Goal: Transaction & Acquisition: Purchase product/service

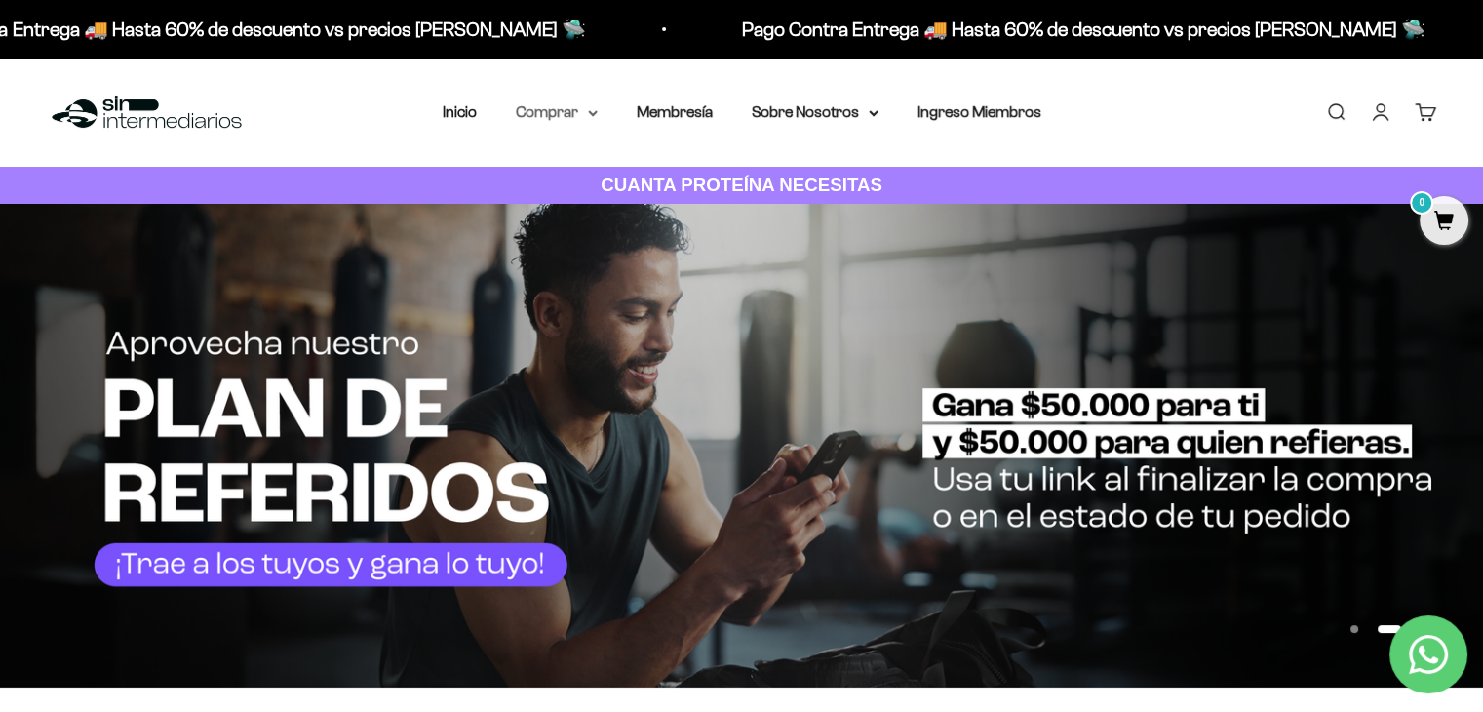
click at [589, 111] on icon at bounding box center [593, 113] width 8 height 4
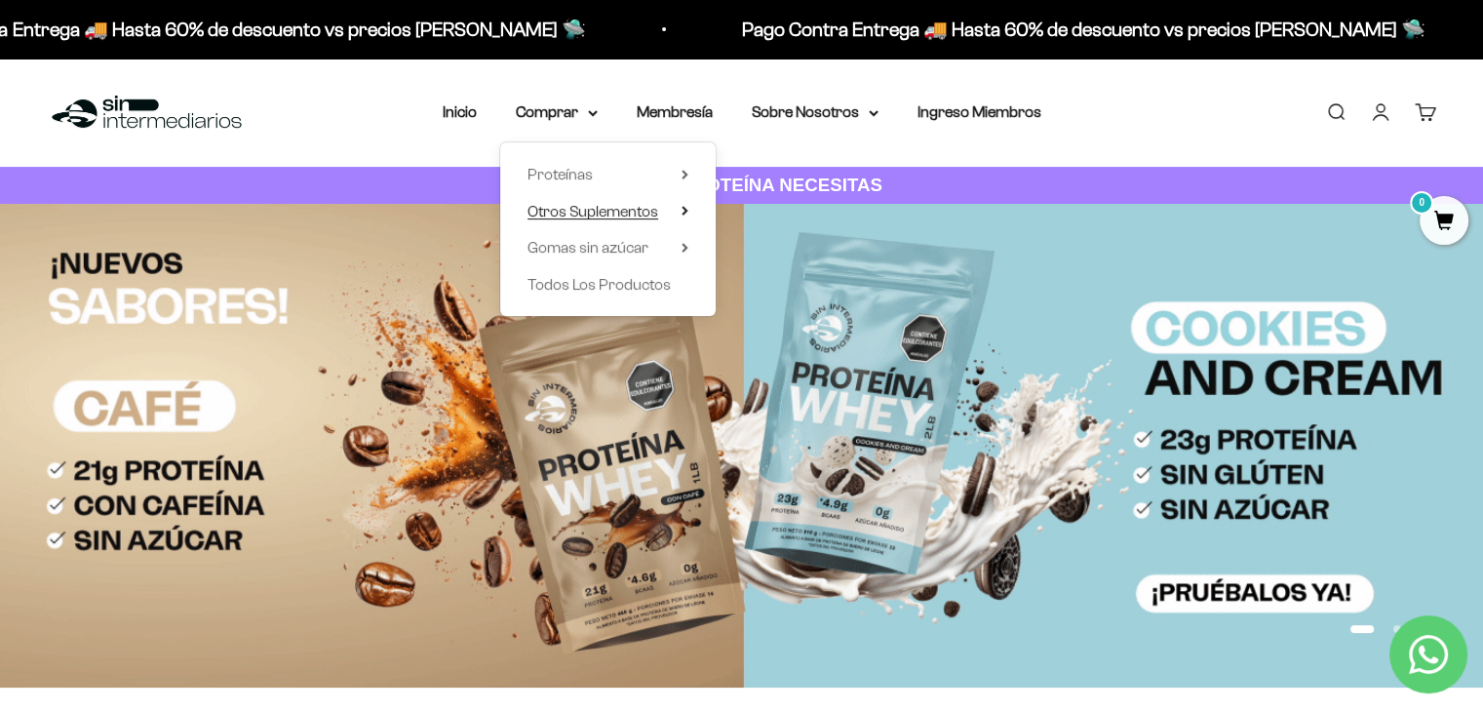
click at [591, 217] on span "Otros Suplementos" at bounding box center [593, 211] width 131 height 17
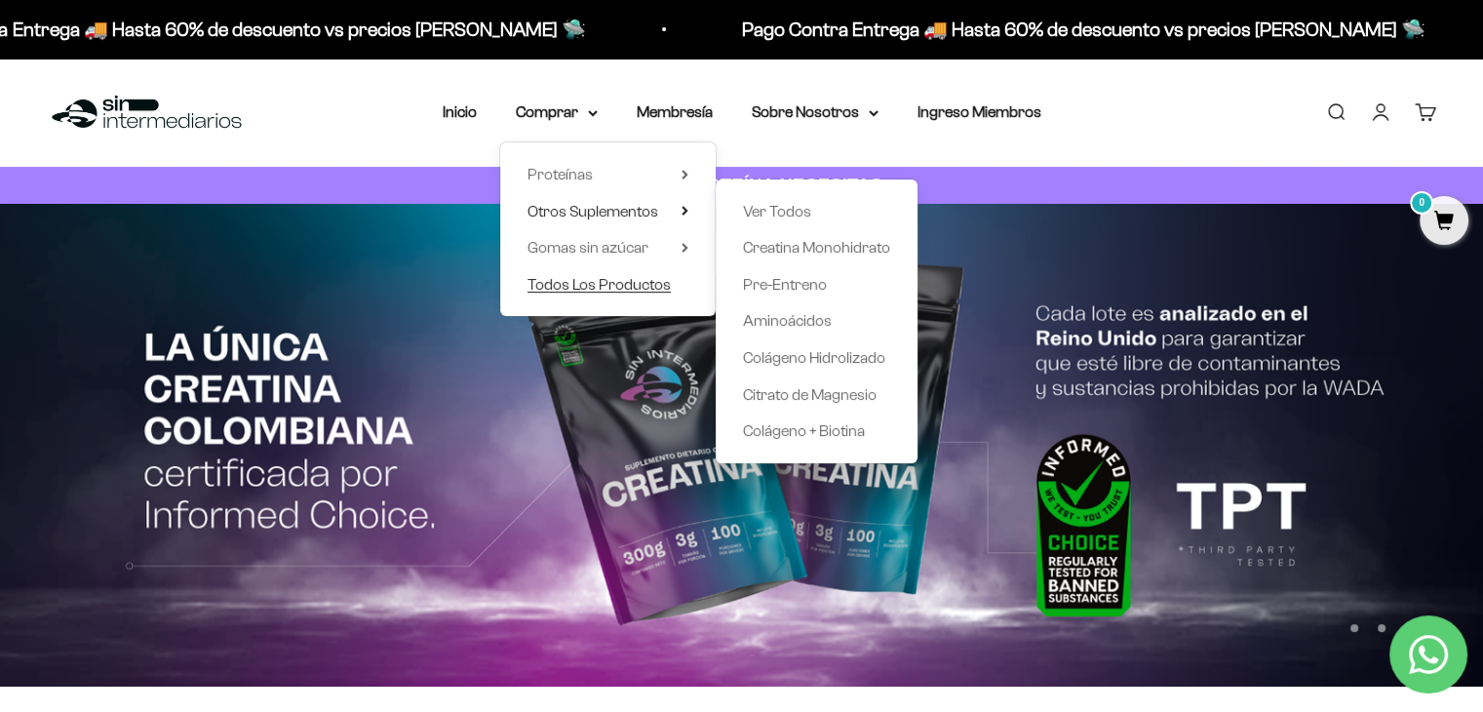
click at [589, 285] on span "Todos Los Productos" at bounding box center [599, 284] width 143 height 17
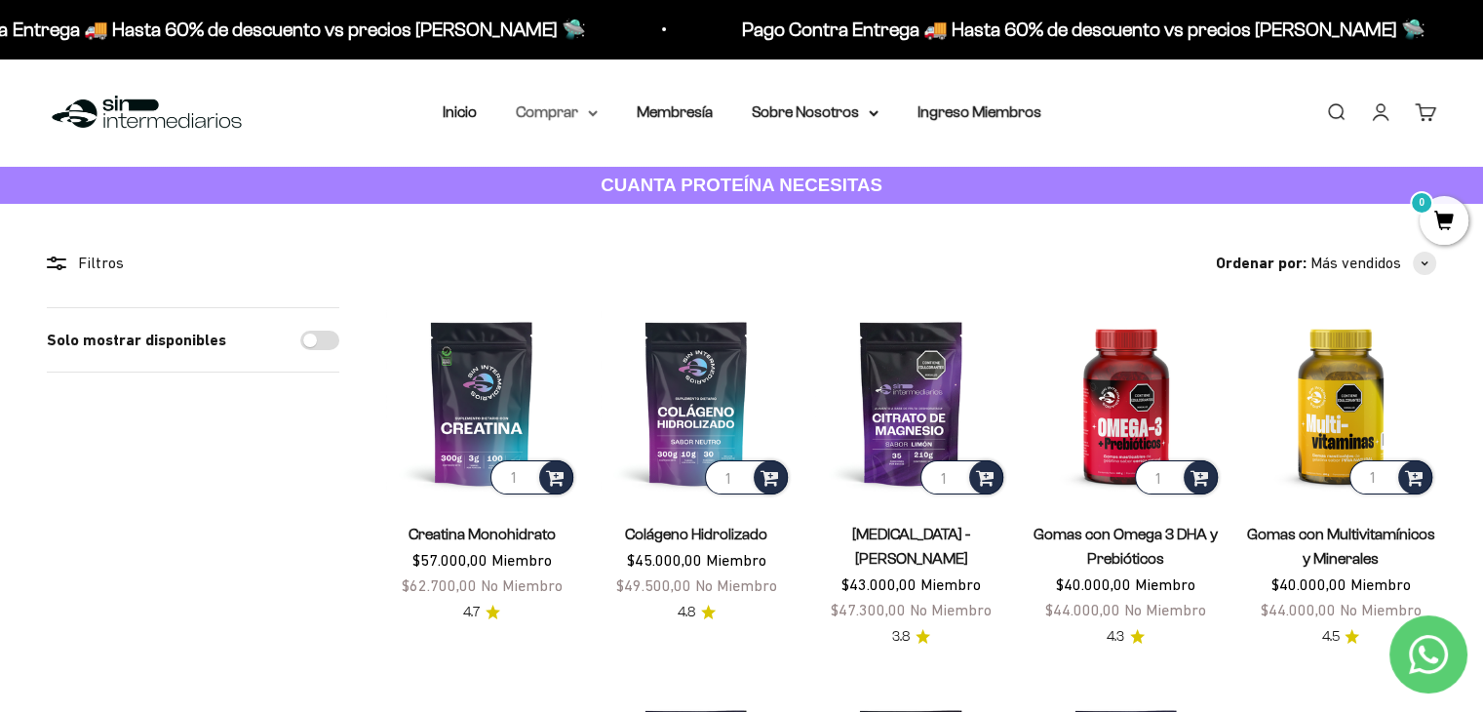
click at [585, 112] on summary "Comprar" at bounding box center [557, 111] width 82 height 25
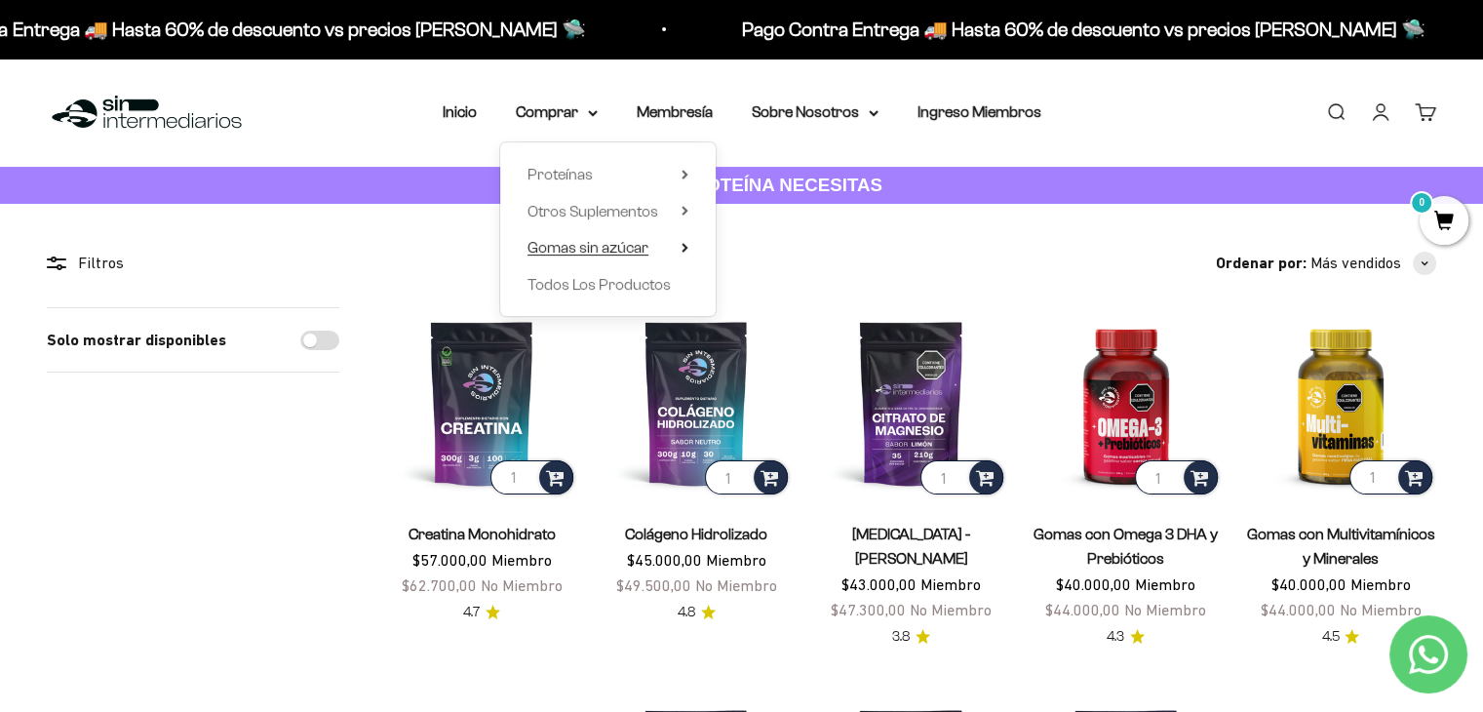
click at [601, 250] on span "Gomas sin azúcar" at bounding box center [588, 247] width 121 height 17
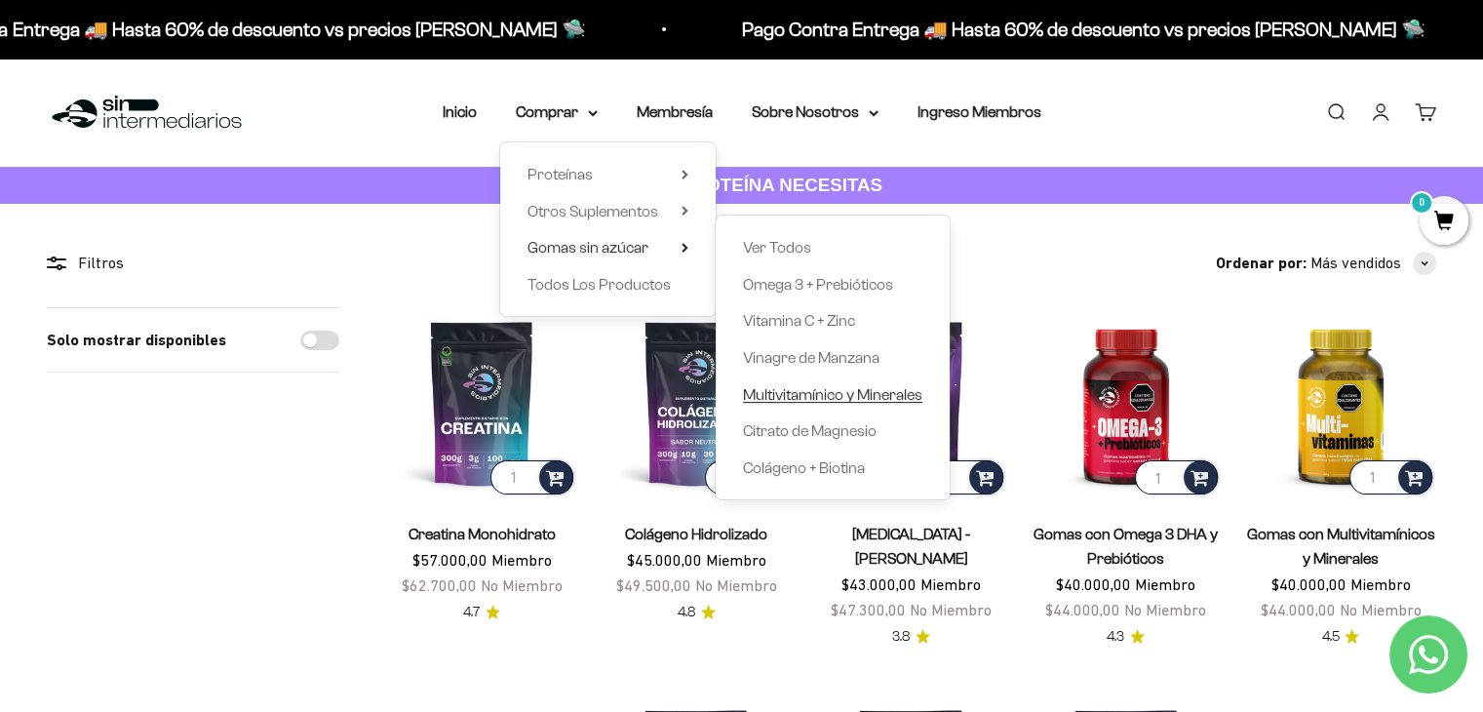
click at [863, 397] on span "Multivitamínico y Minerales" at bounding box center [832, 394] width 179 height 17
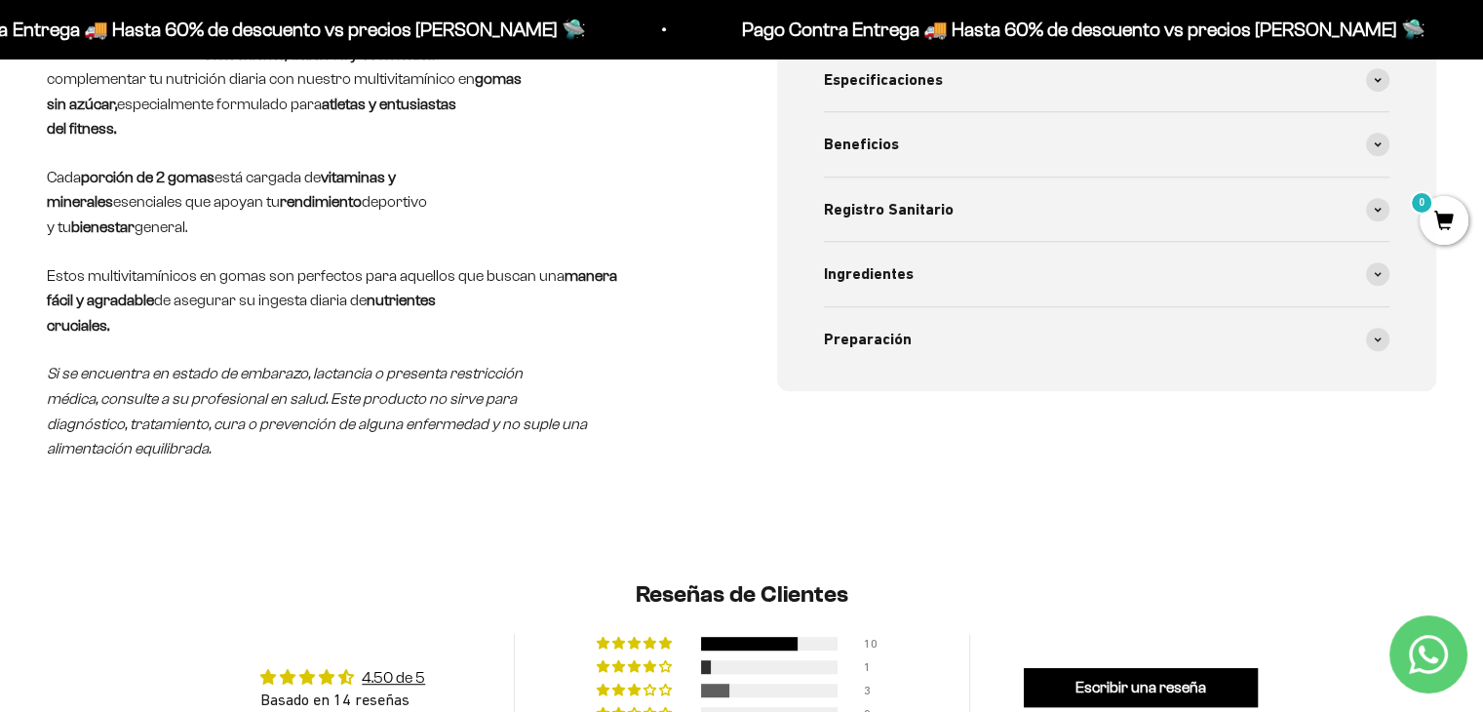
scroll to position [878, 0]
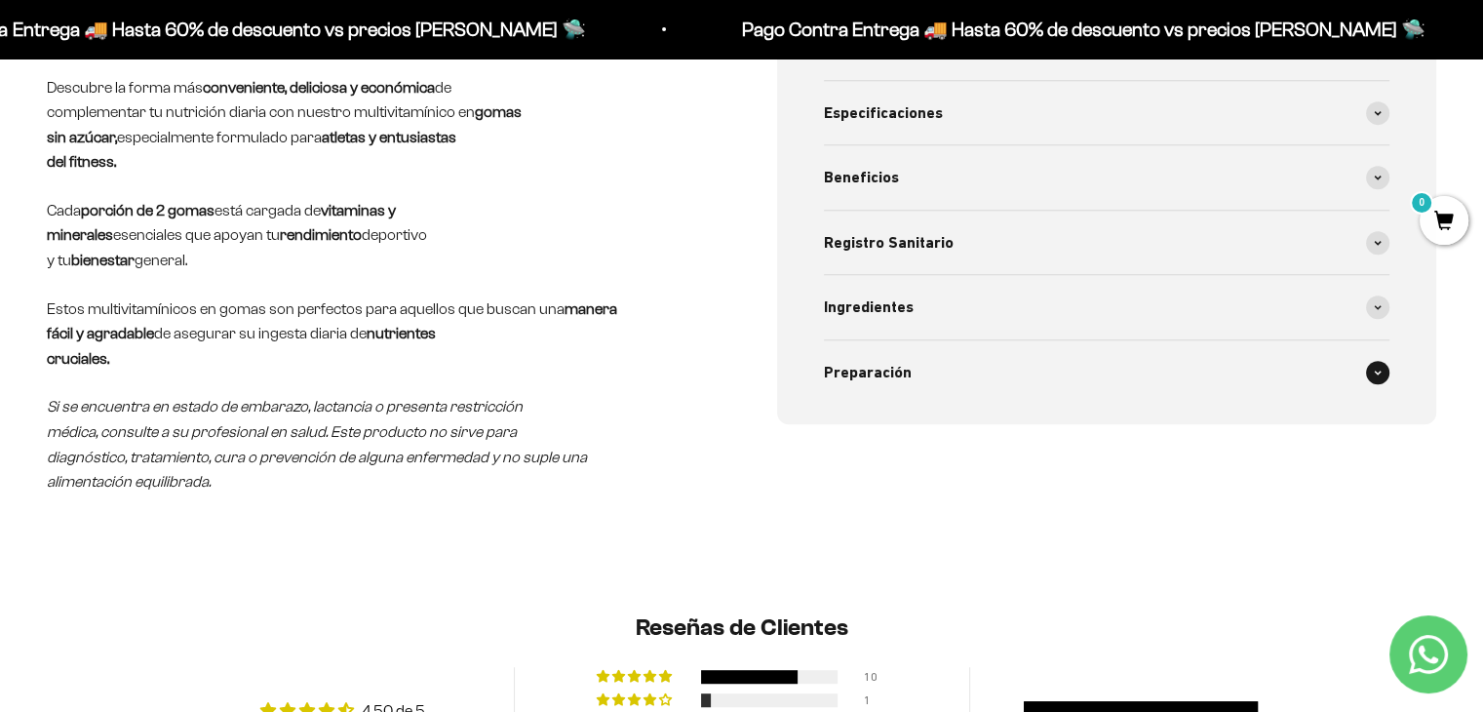
click at [1373, 385] on div "Preparación" at bounding box center [1107, 372] width 567 height 64
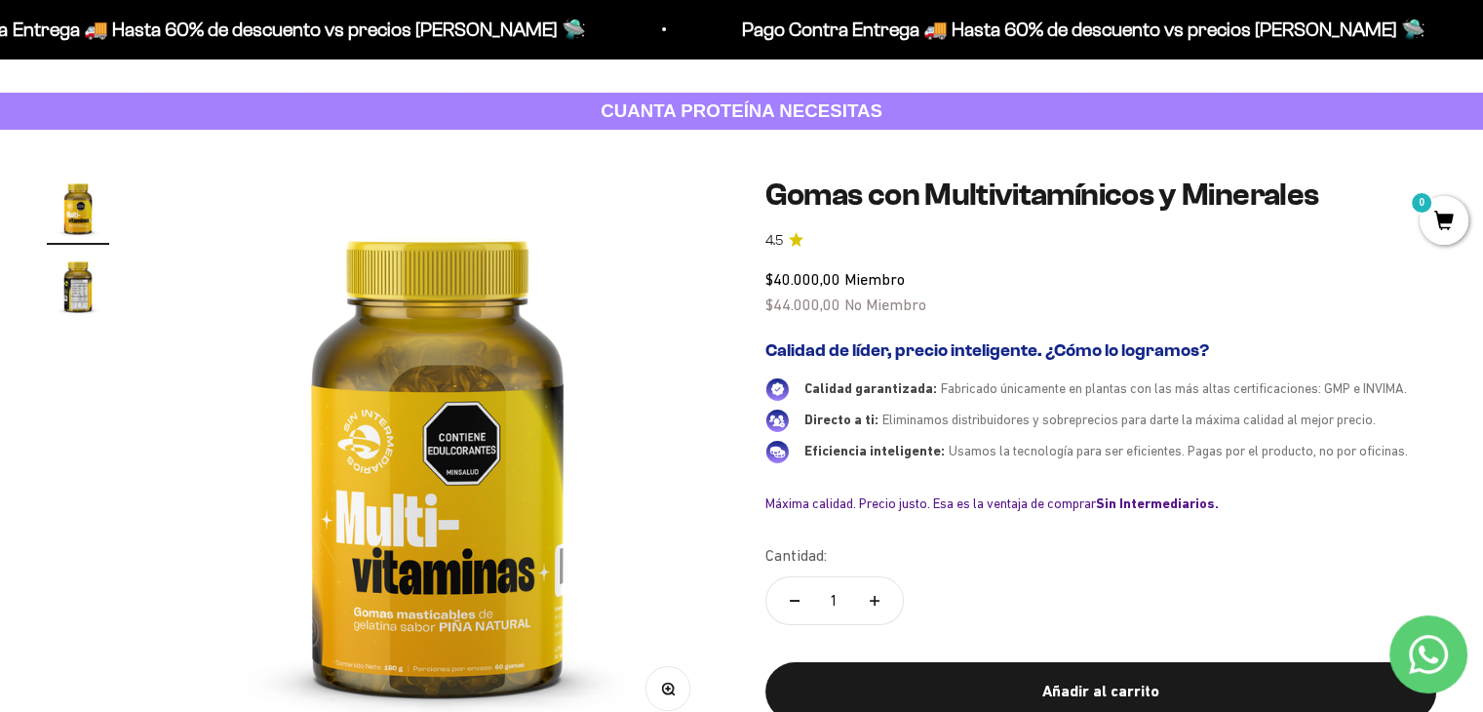
scroll to position [0, 0]
